Goal: Task Accomplishment & Management: Use online tool/utility

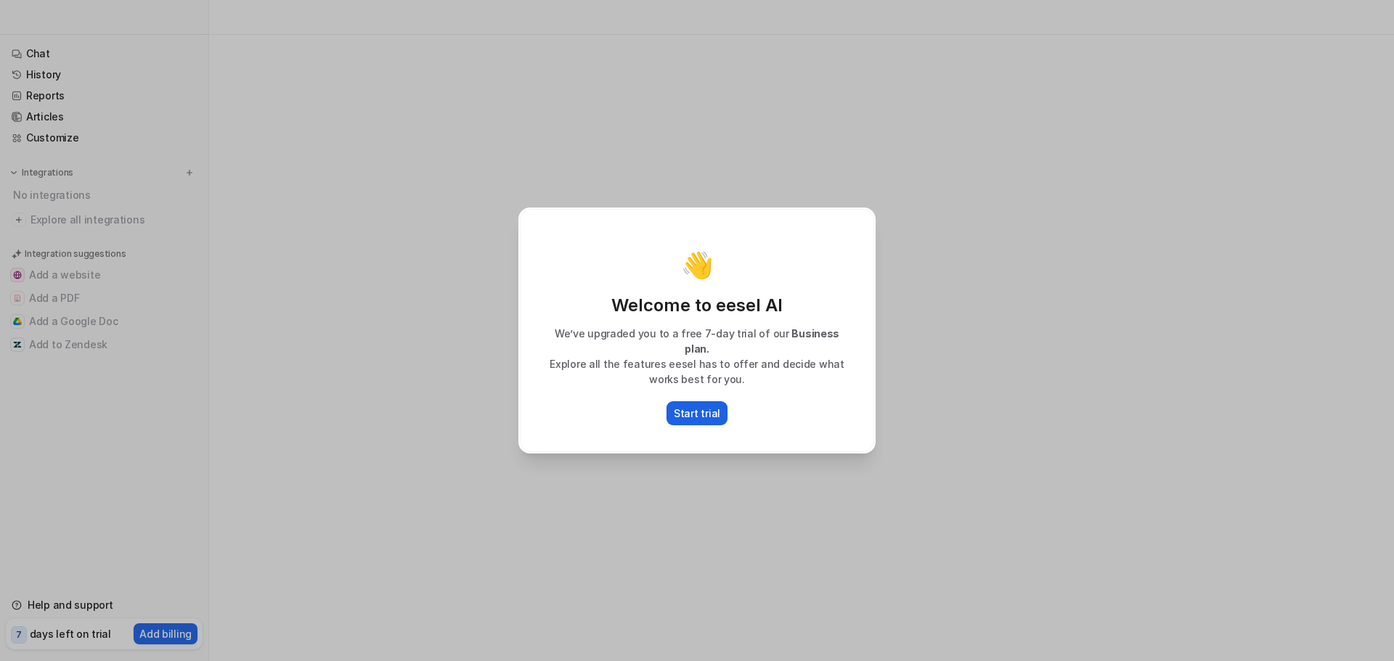
click at [691, 407] on p "Start trial" at bounding box center [697, 413] width 46 height 15
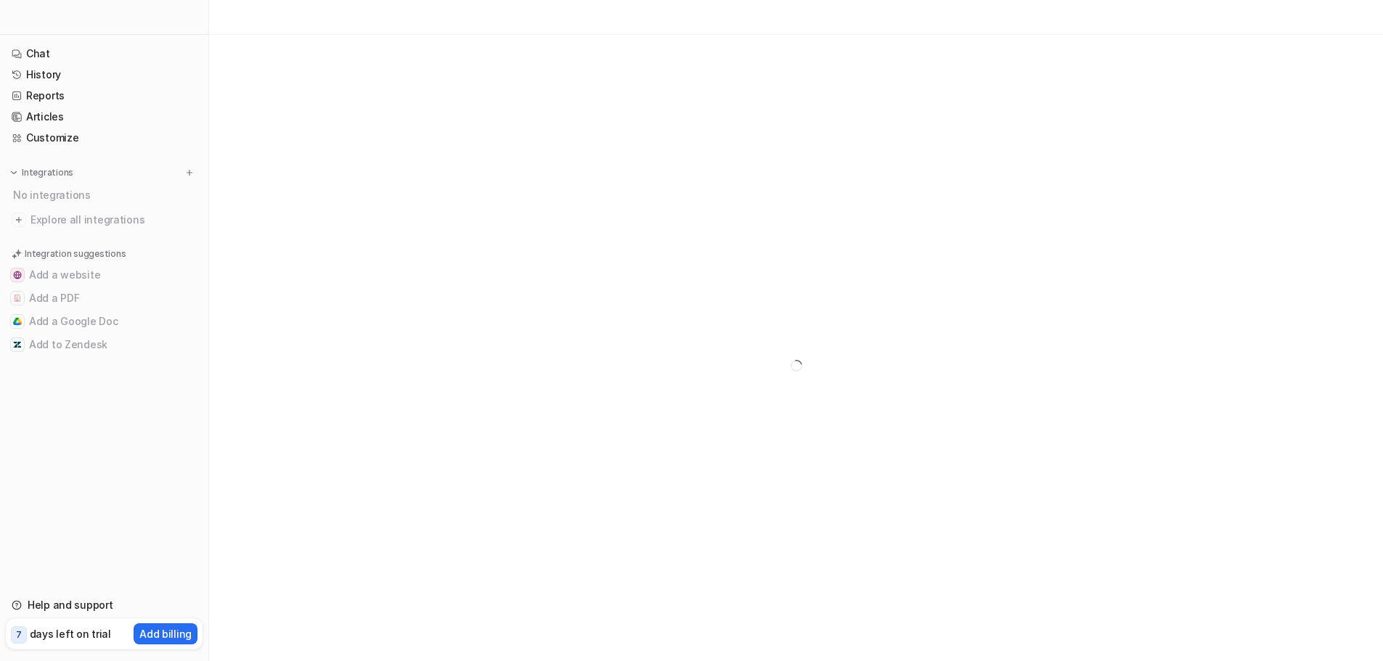
click at [691, 407] on p "Start trial" at bounding box center [691, 409] width 44 height 15
type textarea "**********"
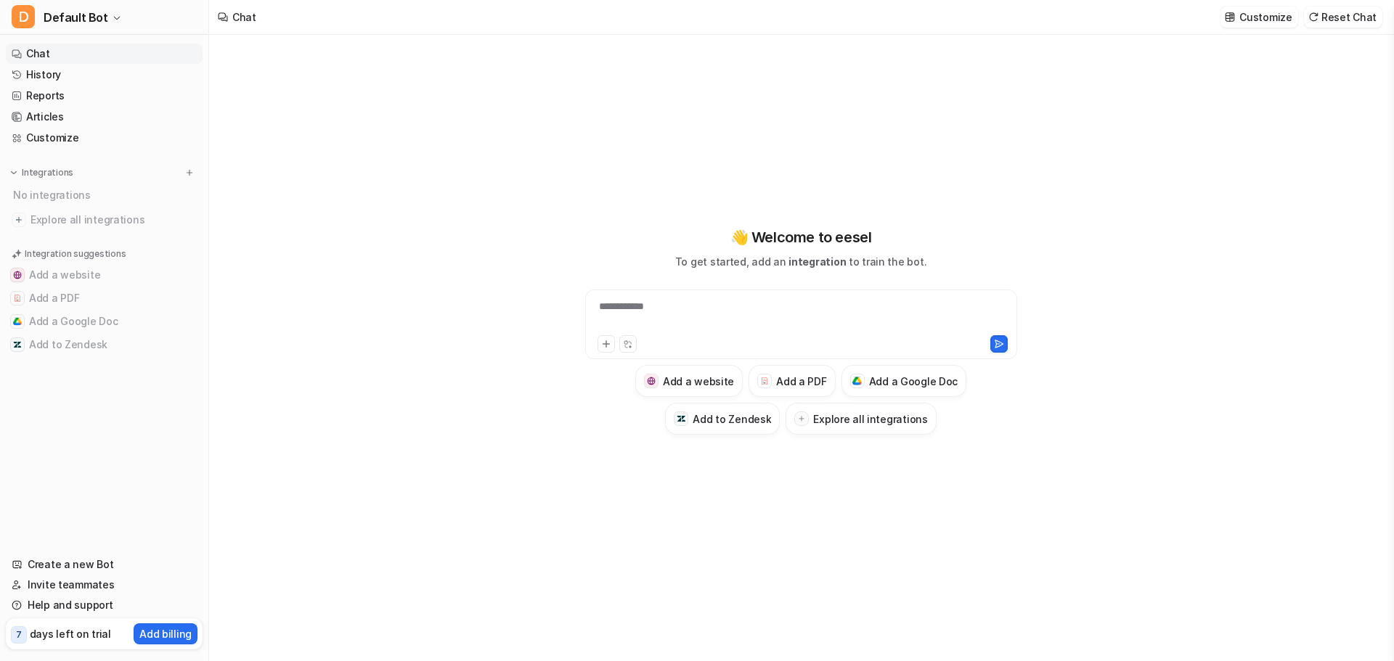
click at [51, 635] on p "days left on trial" at bounding box center [70, 634] width 81 height 15
